Goal: Task Accomplishment & Management: Manage account settings

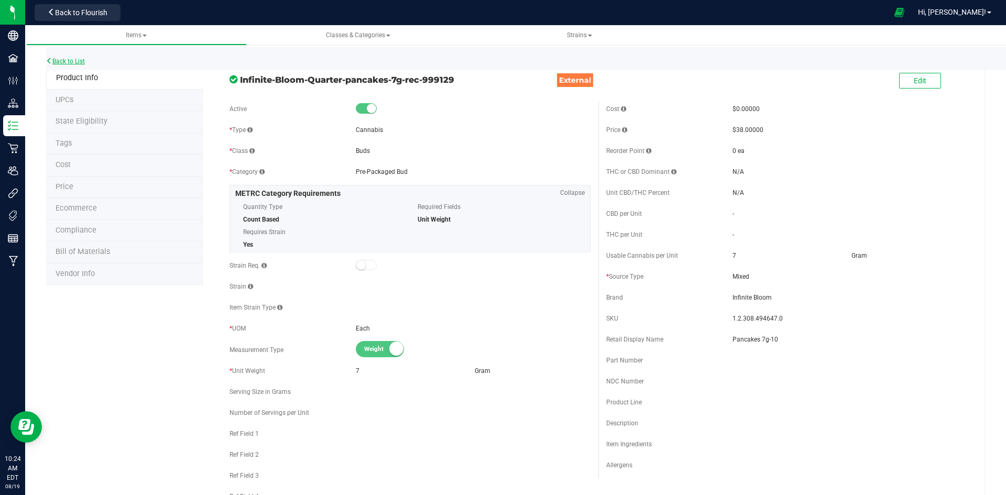
click at [68, 60] on link "Back to List" at bounding box center [65, 61] width 39 height 7
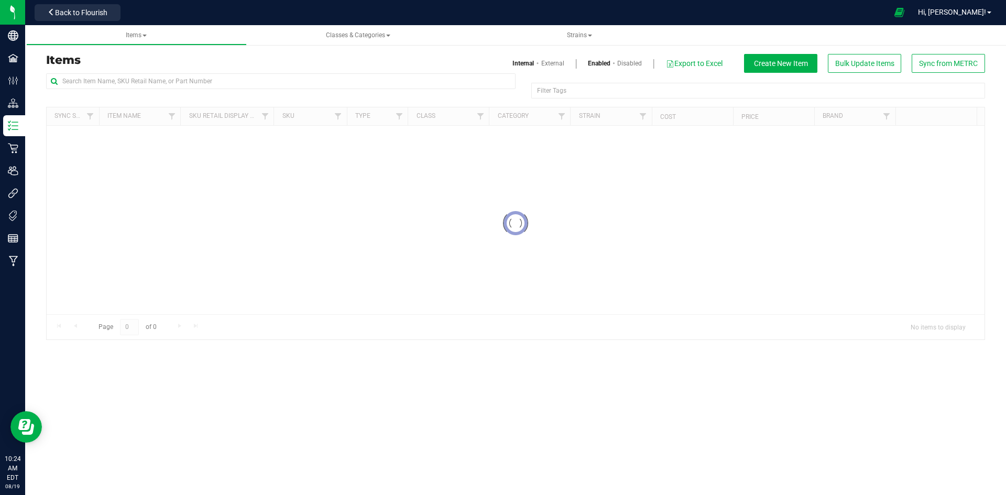
click at [211, 71] on div "Items Internal External Enabled Disabled Export to Excel Create New Item Bulk U…" at bounding box center [515, 63] width 955 height 19
click at [206, 77] on input "text" at bounding box center [281, 81] width 470 height 16
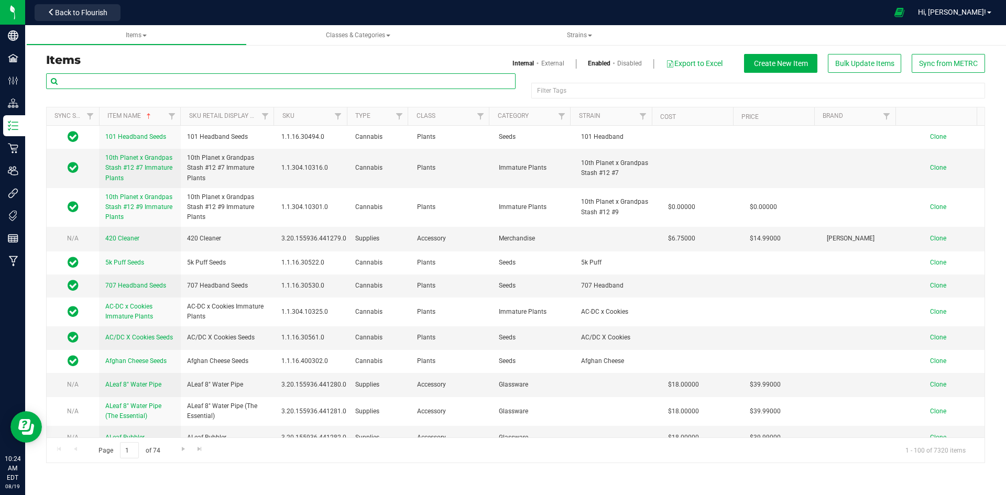
paste input "White Truffle 3.5g-41"
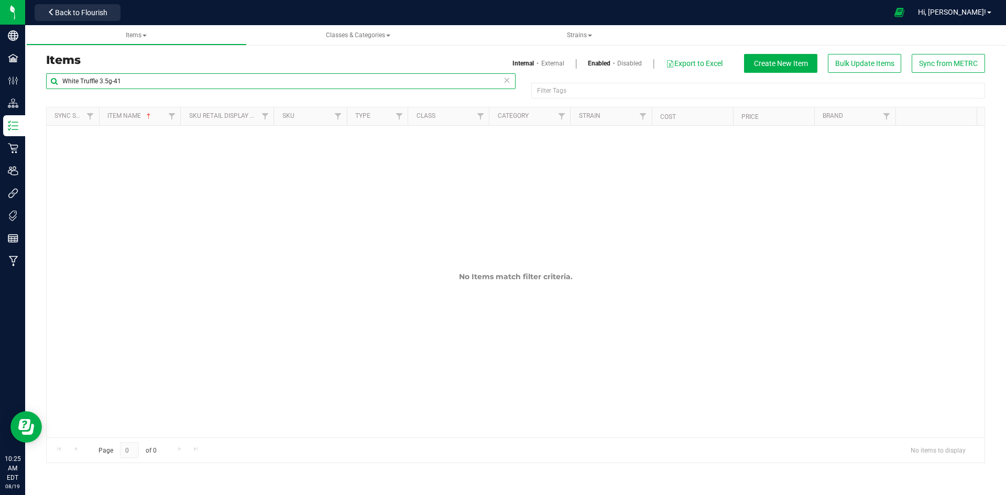
type input "White Truffle 3.5g-41"
click at [554, 62] on link "External" at bounding box center [552, 63] width 23 height 9
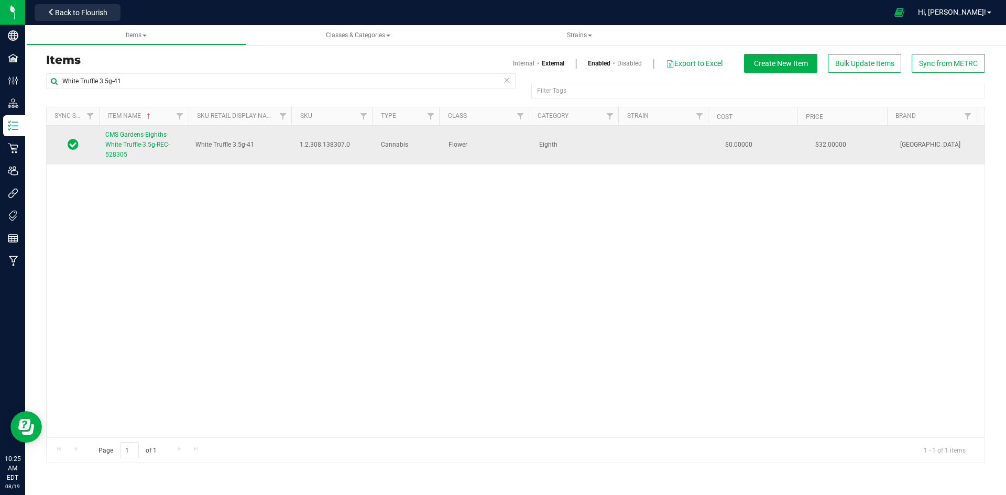
click at [157, 146] on span "CMS Gardens-Eighths-White Truffle-3.5g-REC-528305" at bounding box center [137, 144] width 64 height 27
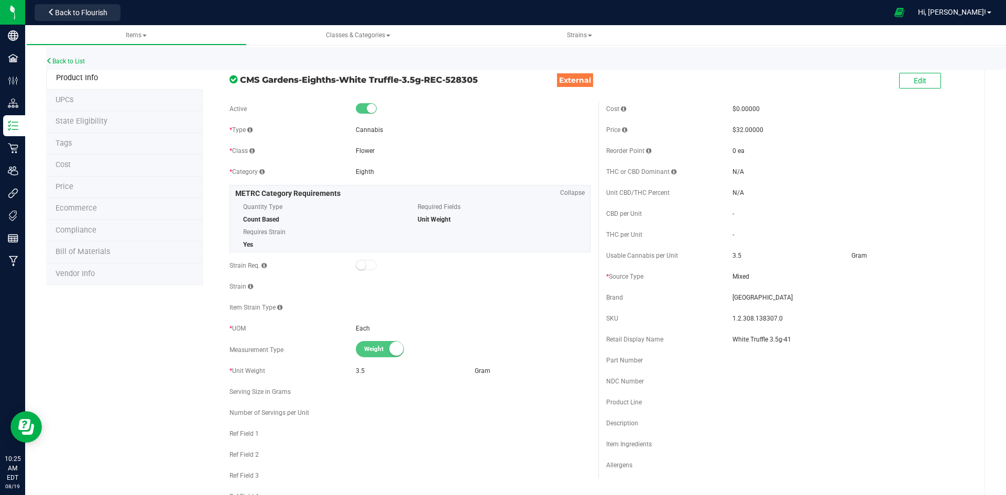
click at [891, 75] on div "Edit" at bounding box center [786, 81] width 377 height 26
click at [905, 76] on button "Edit" at bounding box center [920, 81] width 42 height 16
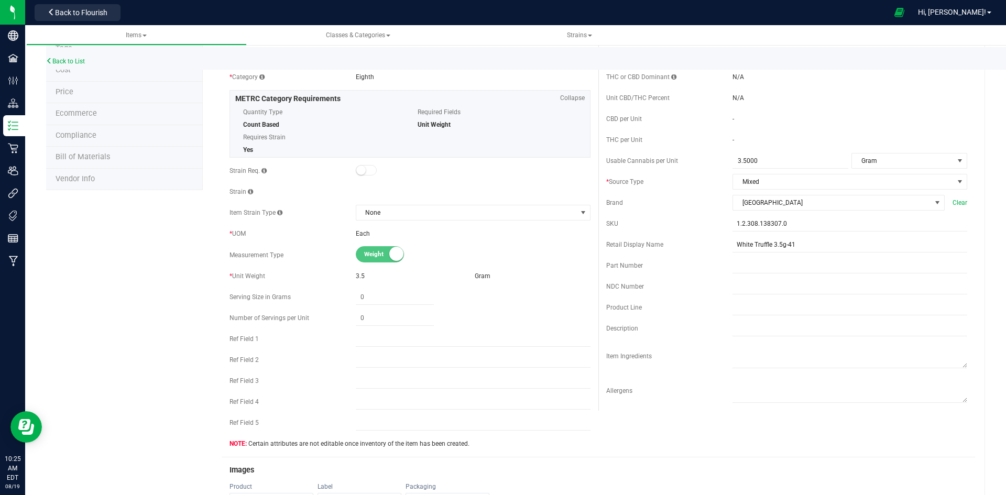
scroll to position [262, 0]
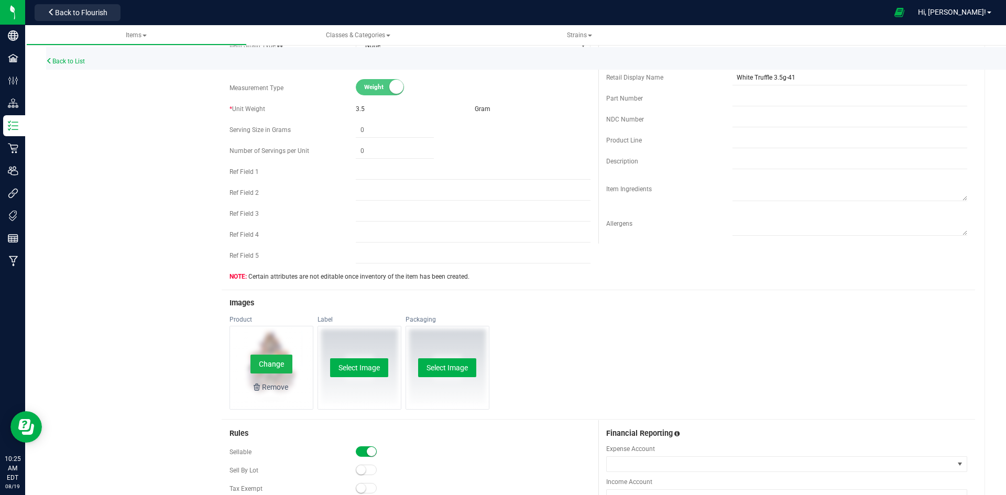
click at [267, 359] on button "Change" at bounding box center [271, 364] width 42 height 19
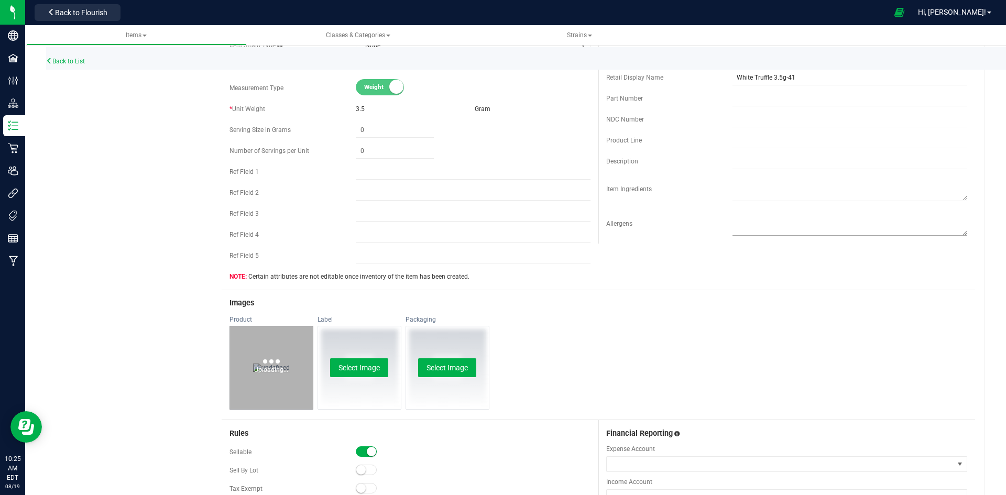
scroll to position [0, 0]
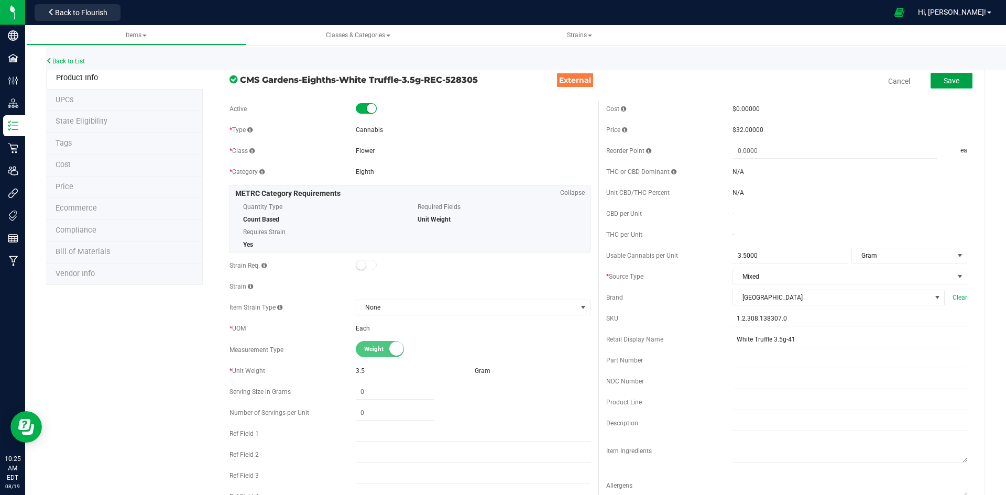
click at [955, 76] on button "Save" at bounding box center [952, 81] width 42 height 16
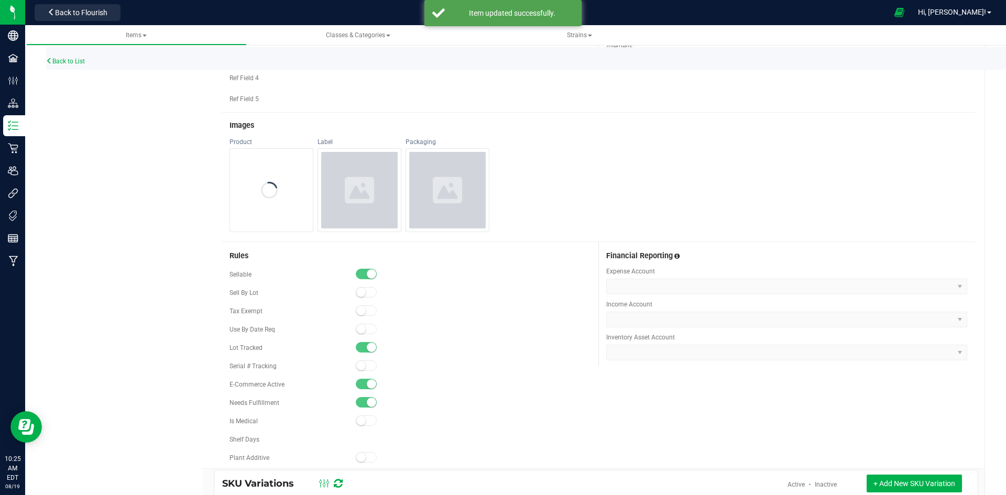
scroll to position [419, 0]
click at [74, 56] on div "Back to List" at bounding box center [549, 58] width 1006 height 23
click at [72, 61] on link "Back to List" at bounding box center [65, 61] width 39 height 7
